Goal: Information Seeking & Learning: Find specific fact

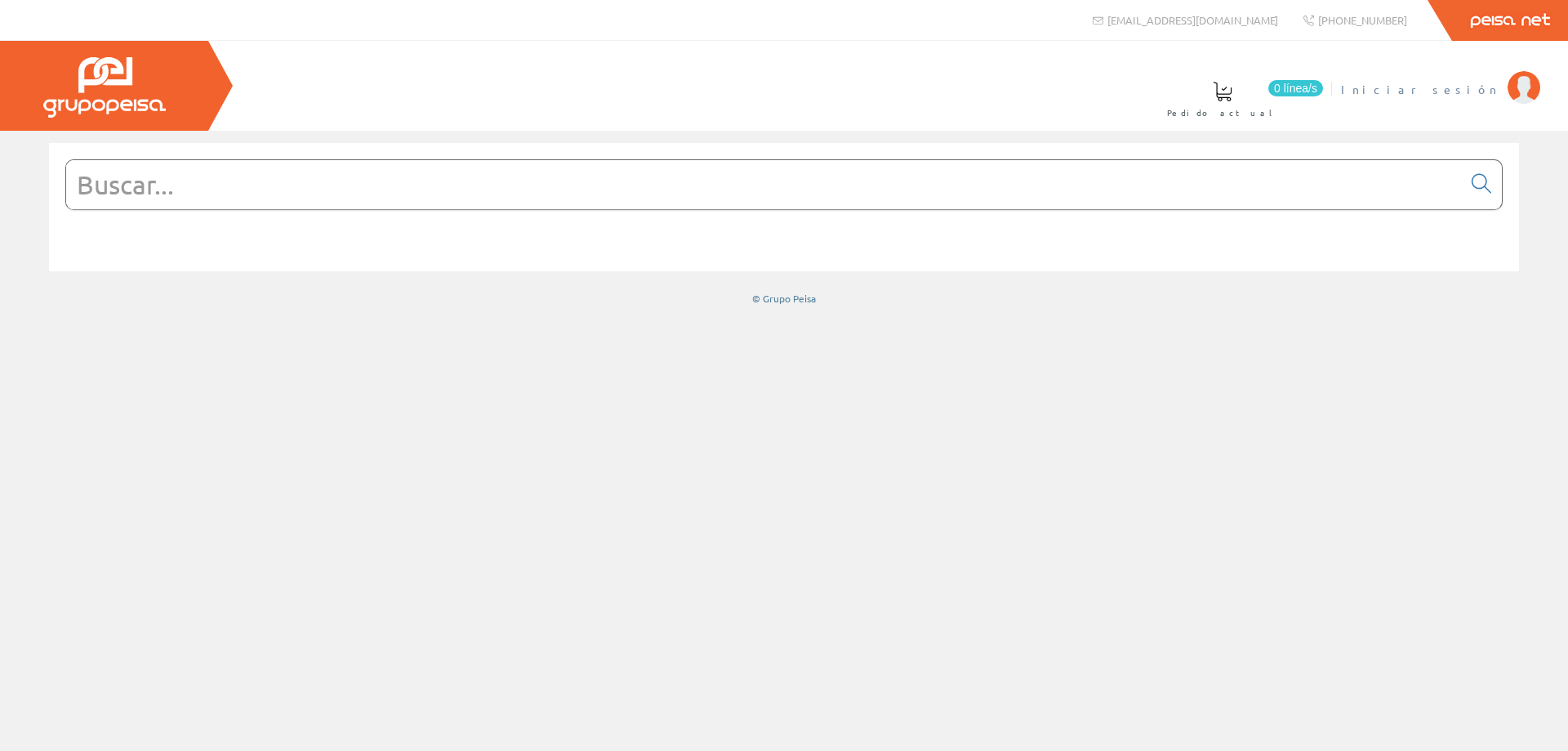
click at [1484, 91] on span "Iniciar sesión" at bounding box center [1420, 89] width 158 height 16
click at [206, 207] on input "text" at bounding box center [764, 185] width 1396 height 49
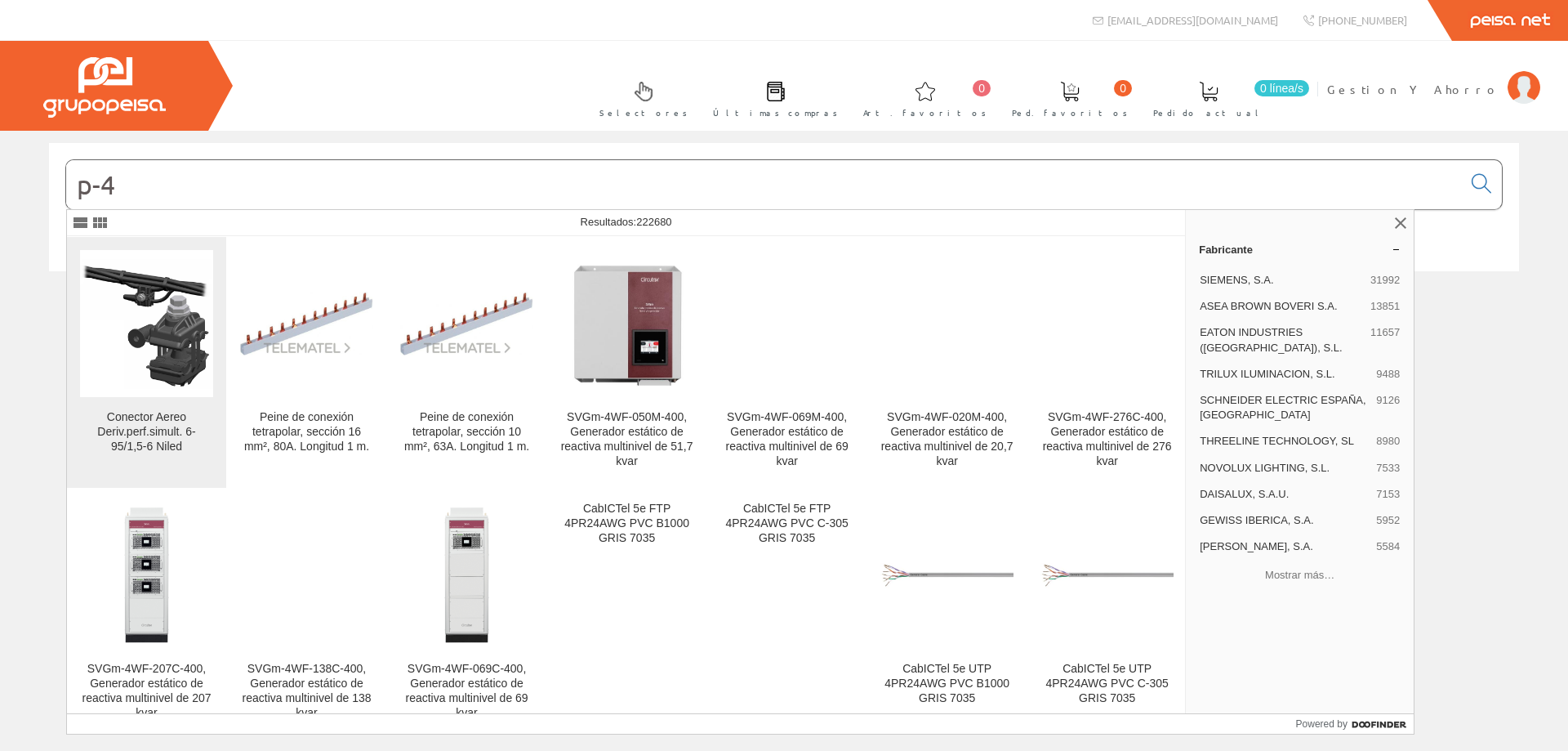
type input "p-4"
click at [158, 337] on img at bounding box center [146, 323] width 133 height 133
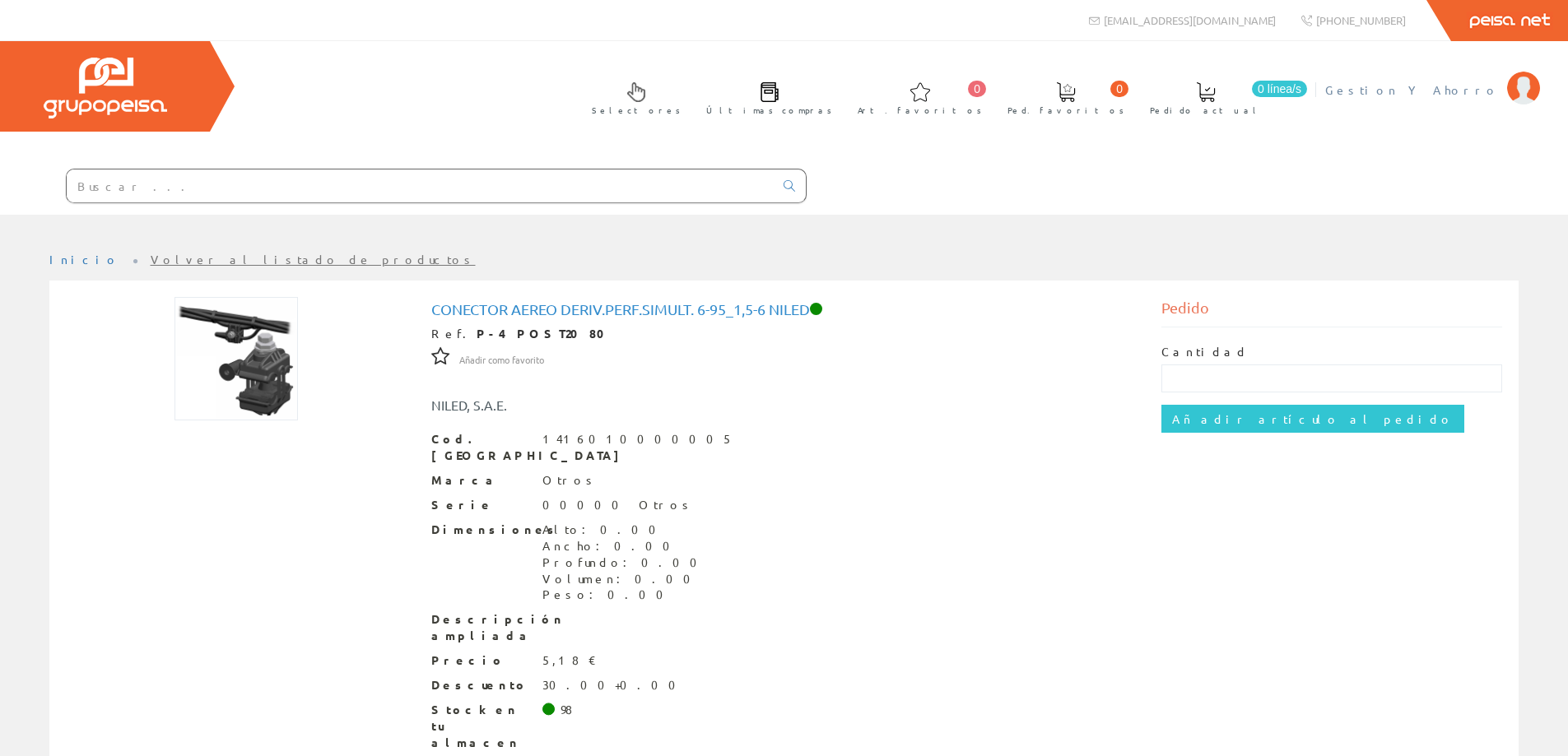
click at [1462, 88] on span "Gestion Y Ahorro" at bounding box center [1412, 89] width 173 height 16
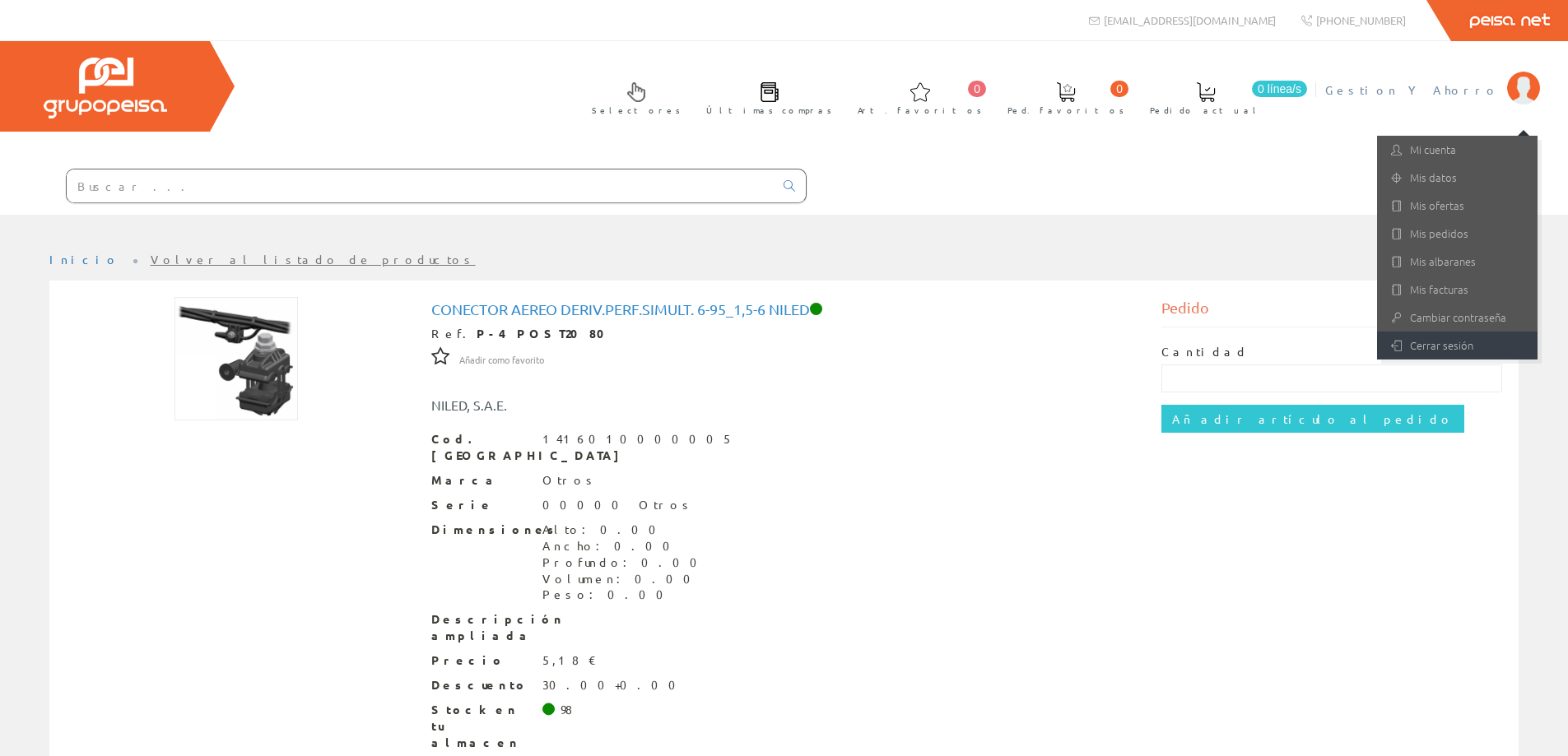
click at [1427, 339] on link "Cerrar sesión" at bounding box center [1458, 346] width 161 height 28
